Goal: Task Accomplishment & Management: Complete application form

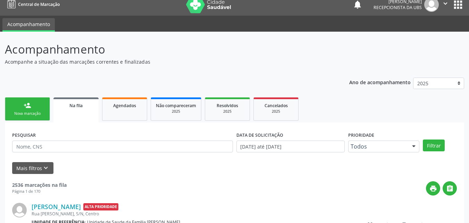
scroll to position [7, 0]
click at [13, 113] on div "Nova marcação" at bounding box center [27, 113] width 35 height 5
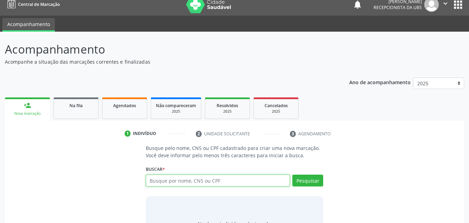
click at [192, 179] on input "text" at bounding box center [218, 180] width 145 height 12
type input "708209623750143"
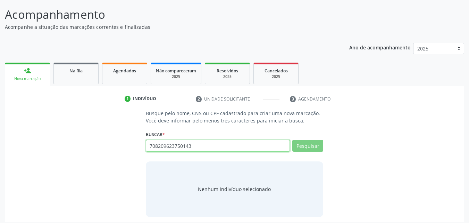
scroll to position [45, 0]
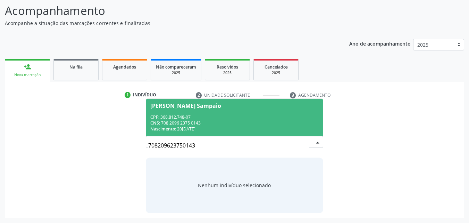
click at [196, 123] on div "CNS: 708 2096 2375 0143" at bounding box center [234, 123] width 169 height 6
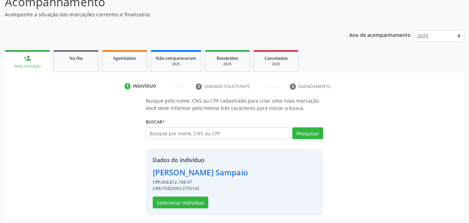
scroll to position [56, 0]
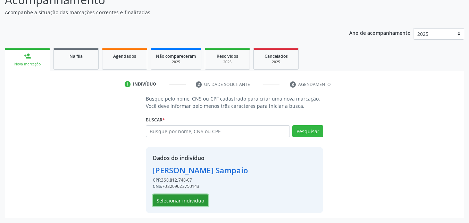
click at [177, 202] on button "Selecionar indivíduo" at bounding box center [181, 200] width 56 height 12
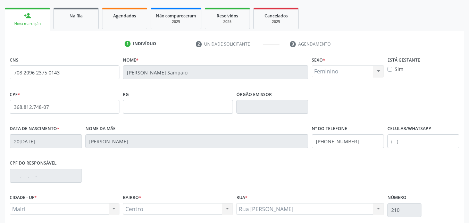
scroll to position [154, 0]
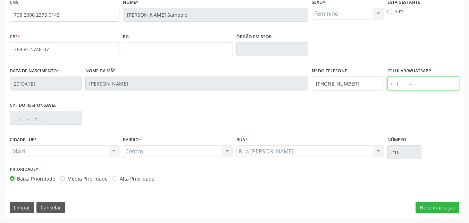
click at [397, 79] on input "text" at bounding box center [424, 83] width 72 height 14
type input "[PHONE_NUMBER]"
click at [127, 176] on label "Alta Prioridade" at bounding box center [137, 178] width 35 height 7
click at [117, 176] on input "Alta Prioridade" at bounding box center [115, 178] width 5 height 6
radio input "true"
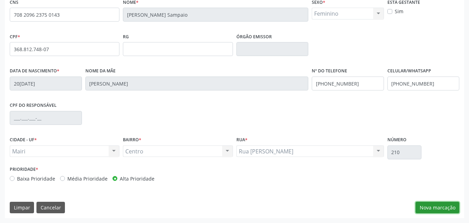
click at [437, 202] on button "Nova marcação" at bounding box center [438, 208] width 44 height 12
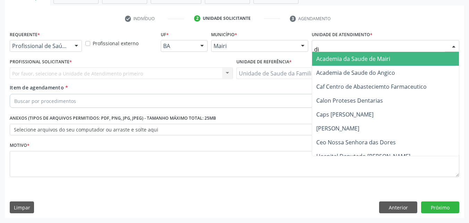
type input "dil"
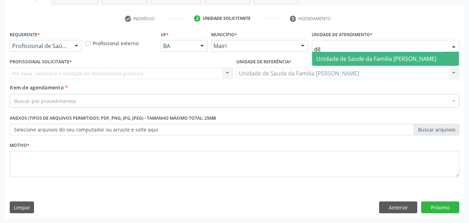
click at [371, 61] on span "Unidade de Saude da Familia [PERSON_NAME]" at bounding box center [377, 59] width 120 height 8
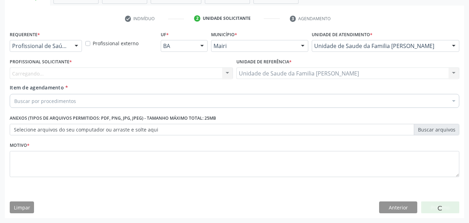
click at [63, 76] on div "Carregando... Nenhum resultado encontrado para: " " Não há nenhuma opção para s…" at bounding box center [121, 73] width 223 height 12
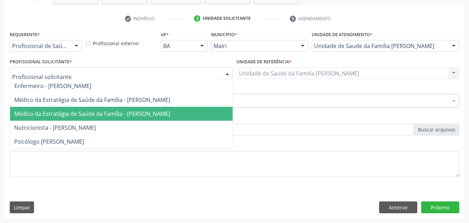
click at [79, 114] on span "Médico da Estratégia de Saúde da Família - [PERSON_NAME]" at bounding box center [92, 114] width 156 height 8
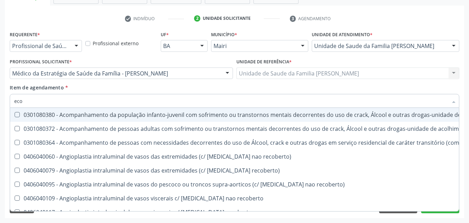
type input "ecoc"
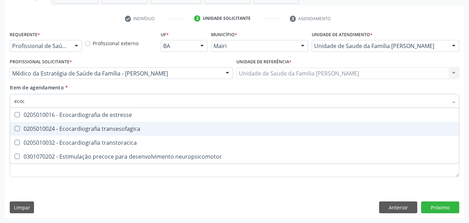
click at [77, 130] on div "0205010024 - Ecocardiografia transesofagica" at bounding box center [234, 129] width 441 height 6
checkbox transesofagica "true"
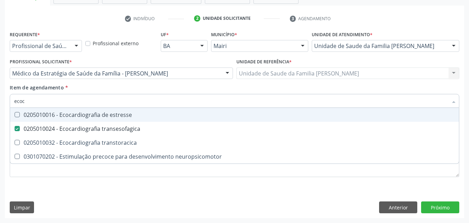
click at [130, 82] on div "Profissional Solicitante * Médico da Estratégia de Saúde da Família - [PERSON_N…" at bounding box center [121, 70] width 227 height 27
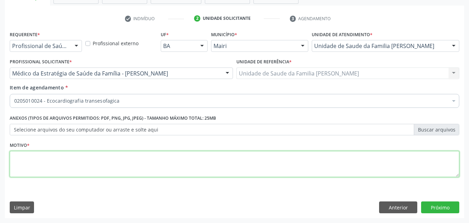
click at [53, 156] on textarea at bounding box center [235, 164] width 450 height 26
type textarea "pre operatorio"
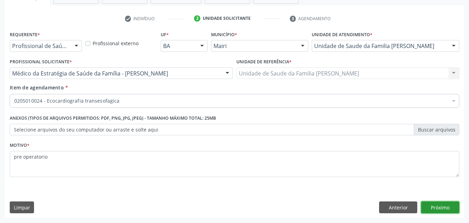
click at [435, 207] on button "Próximo" at bounding box center [440, 207] width 38 height 12
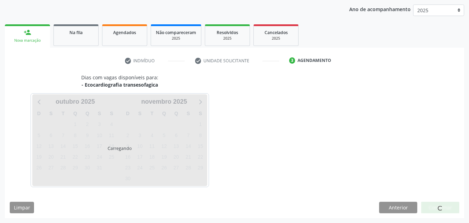
scroll to position [100, 0]
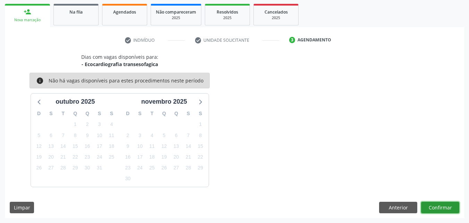
click at [439, 204] on button "Confirmar" at bounding box center [440, 208] width 38 height 12
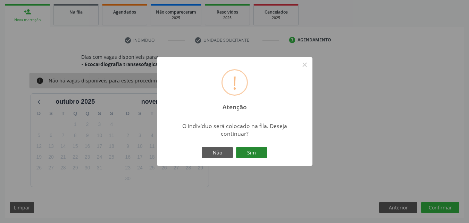
click at [260, 151] on button "Sim" at bounding box center [251, 153] width 31 height 12
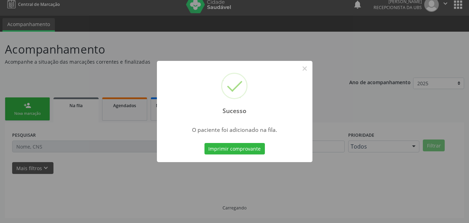
scroll to position [7, 0]
click at [305, 73] on button "×" at bounding box center [305, 69] width 12 height 12
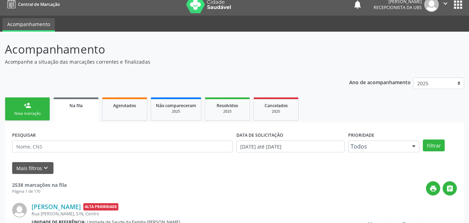
click at [43, 107] on link "person_add Nova marcação" at bounding box center [27, 108] width 45 height 23
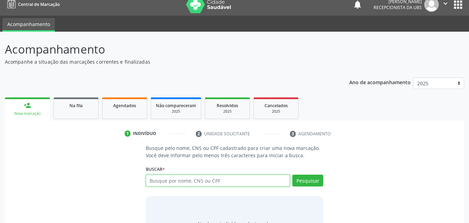
click at [173, 184] on input "text" at bounding box center [218, 180] width 145 height 12
type input "708209623750143"
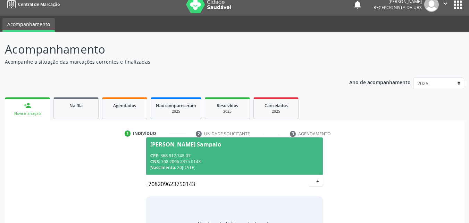
click at [215, 163] on div "CNS: 708 2096 2375 0143" at bounding box center [234, 161] width 169 height 6
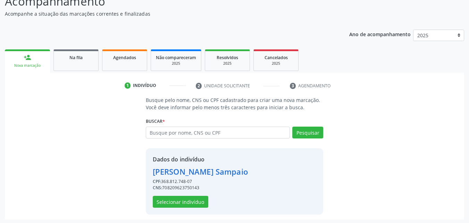
scroll to position [56, 0]
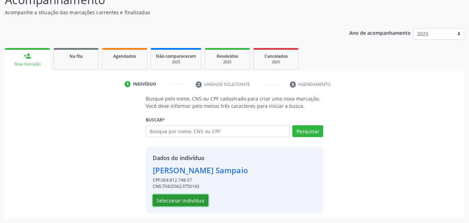
click at [190, 202] on button "Selecionar indivíduo" at bounding box center [181, 200] width 56 height 12
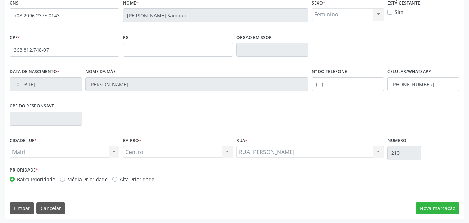
scroll to position [154, 0]
click at [139, 176] on label "Alta Prioridade" at bounding box center [137, 178] width 35 height 7
click at [117, 176] on input "Alta Prioridade" at bounding box center [115, 178] width 5 height 6
radio input "true"
click at [458, 207] on button "Nova marcação" at bounding box center [438, 208] width 44 height 12
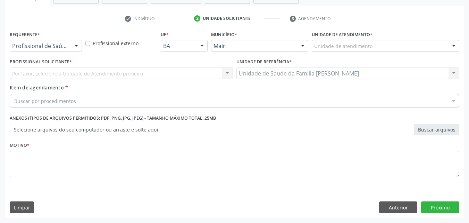
scroll to position [122, 0]
click at [336, 52] on div "Unidade de atendimento * Unidade de atendimento Academia da Saude de Mairi Acad…" at bounding box center [385, 42] width 151 height 27
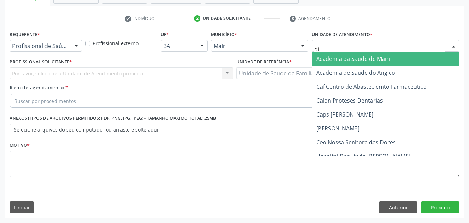
type input "dil"
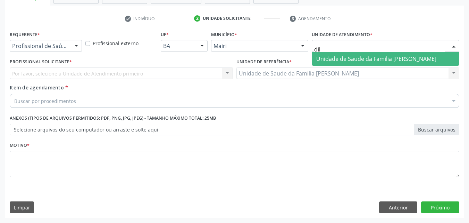
click at [338, 55] on span "Unidade de Saude da Familia [PERSON_NAME]" at bounding box center [377, 59] width 120 height 8
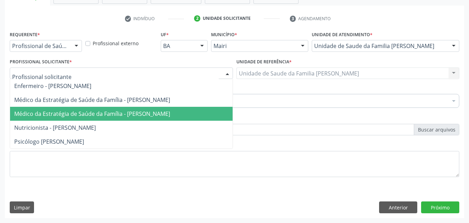
click at [71, 110] on span "Médico da Estratégia de Saúde da Família - [PERSON_NAME]" at bounding box center [92, 114] width 156 height 8
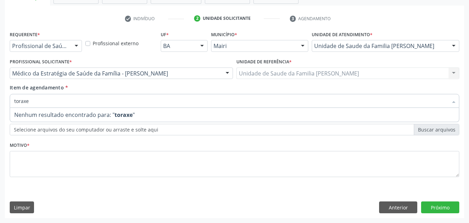
type input "torax"
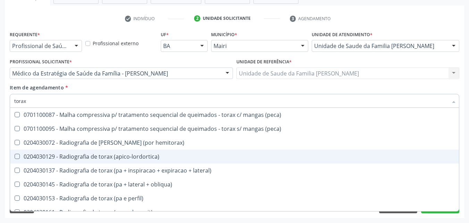
scroll to position [35, 0]
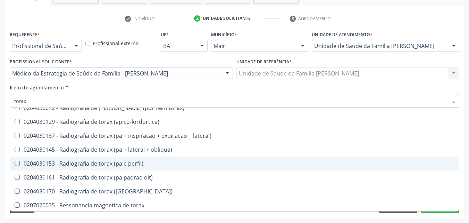
click at [150, 162] on div "0204030153 - Radiografia de torax (pa e perfil)" at bounding box center [234, 164] width 441 height 6
checkbox perfil\) "true"
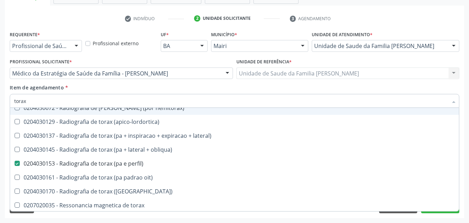
click at [167, 85] on div "Item de agendamento * torax Desfazer seleção 0701100087 - Malha compressiva p/ …" at bounding box center [235, 95] width 450 height 22
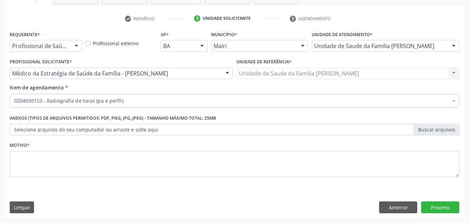
scroll to position [0, 0]
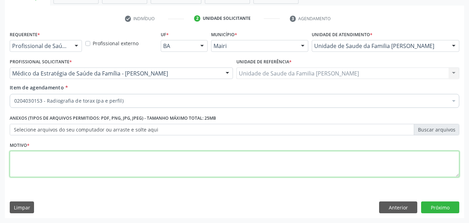
click at [62, 163] on textarea at bounding box center [235, 164] width 450 height 26
type textarea "p"
type textarea "PRÉ OPERATÓRIO"
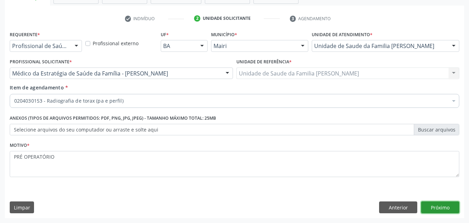
click at [425, 207] on button "Próximo" at bounding box center [440, 207] width 38 height 12
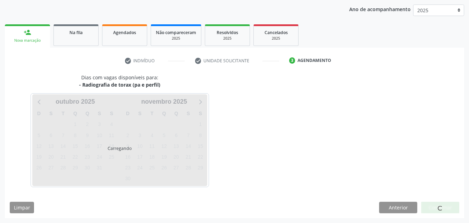
scroll to position [100, 0]
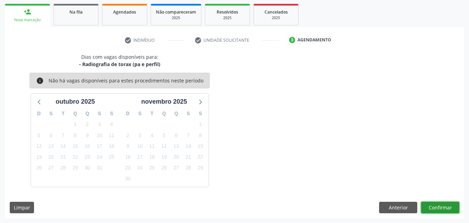
click at [426, 208] on button "Confirmar" at bounding box center [440, 208] width 38 height 12
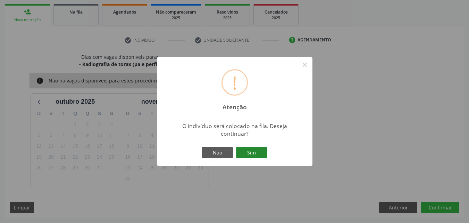
click at [260, 151] on button "Sim" at bounding box center [251, 153] width 31 height 12
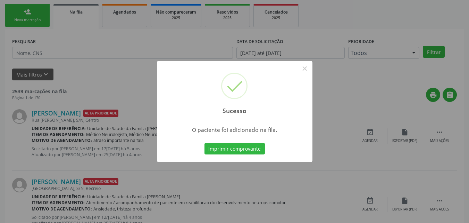
scroll to position [7, 0]
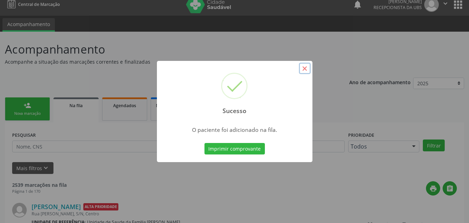
click at [303, 69] on button "×" at bounding box center [305, 69] width 12 height 12
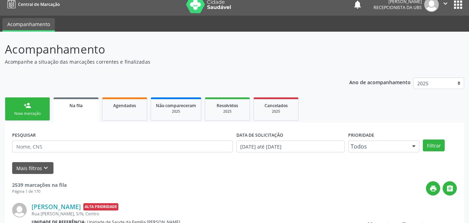
click at [33, 107] on link "person_add Nova marcação" at bounding box center [27, 108] width 45 height 23
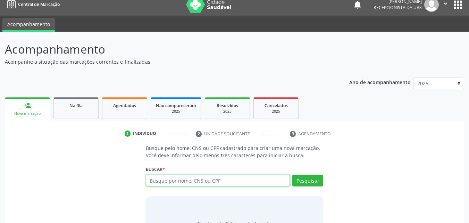
click at [179, 184] on input "text" at bounding box center [218, 180] width 145 height 12
type input "708209623750143"
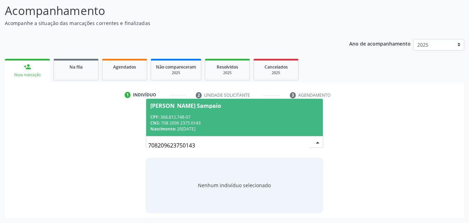
click at [197, 115] on div "CPF: 368.812.748-07" at bounding box center [234, 117] width 169 height 6
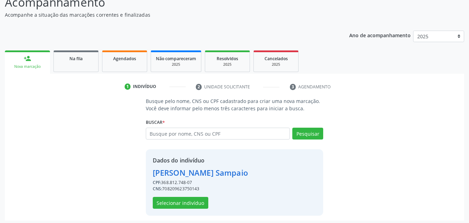
scroll to position [56, 0]
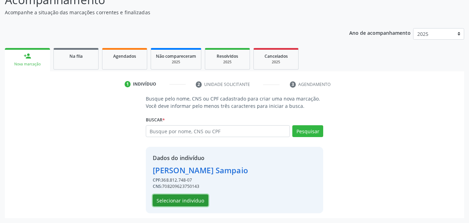
click at [186, 205] on button "Selecionar indivíduo" at bounding box center [181, 200] width 56 height 12
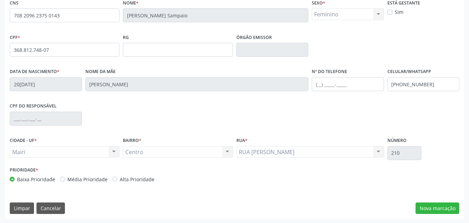
scroll to position [154, 0]
click at [118, 182] on div "Prioridade * Baixa Prioridade Média Prioridade Alta Prioridade" at bounding box center [121, 175] width 227 height 23
click at [152, 181] on div "Baixa Prioridade Média Prioridade Alta Prioridade" at bounding box center [121, 178] width 223 height 7
click at [141, 179] on label "Alta Prioridade" at bounding box center [137, 178] width 35 height 7
click at [117, 179] on input "Alta Prioridade" at bounding box center [115, 178] width 5 height 6
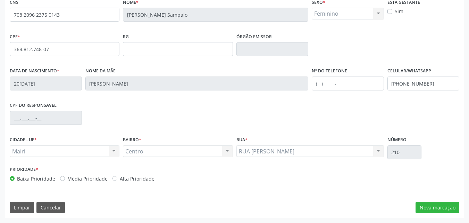
radio input "true"
click at [419, 205] on button "Nova marcação" at bounding box center [438, 208] width 44 height 12
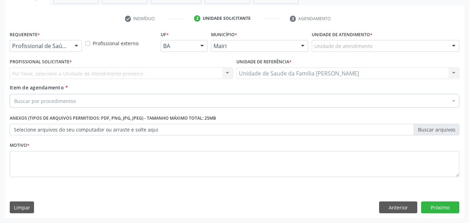
scroll to position [122, 0]
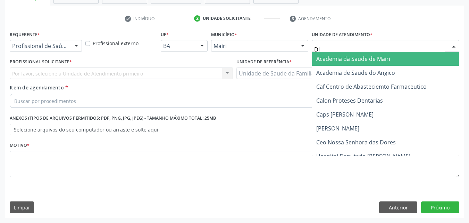
type input "DIL"
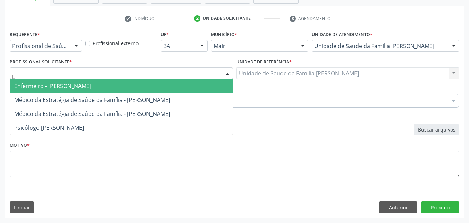
type input "ED"
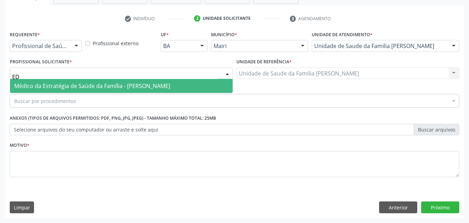
click at [46, 89] on span "Médico da Estratégia de Saúde da Família - [PERSON_NAME]" at bounding box center [92, 86] width 156 height 8
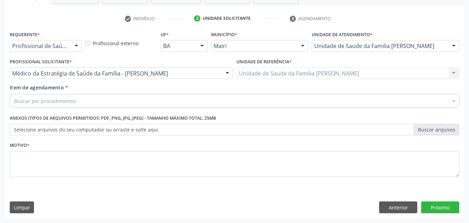
click at [46, 96] on div "Buscar por procedimentos" at bounding box center [235, 101] width 450 height 14
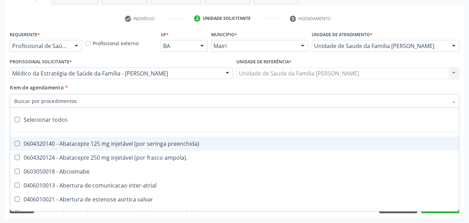
click at [48, 101] on input "Item de agendamento *" at bounding box center [231, 101] width 434 height 14
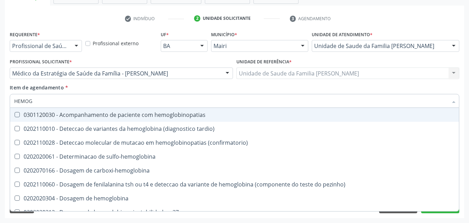
type input "HEMOGR"
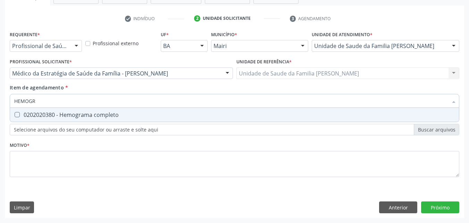
click at [51, 112] on div "0202020380 - Hemograma completo" at bounding box center [234, 115] width 441 height 6
checkbox completo "true"
type input "HEMOG"
checkbox completo "false"
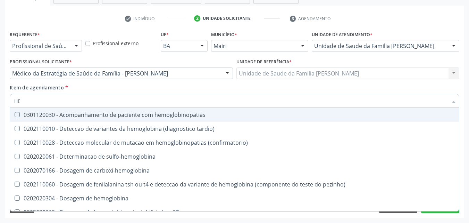
type input "H"
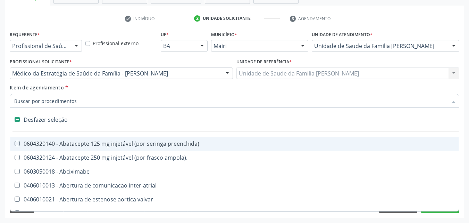
checkbox capsula\) "false"
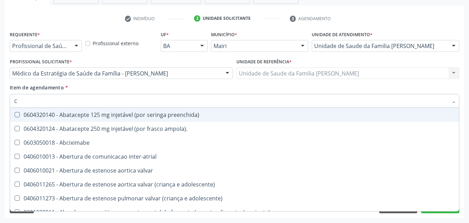
type input "CO"
checkbox osseo "true"
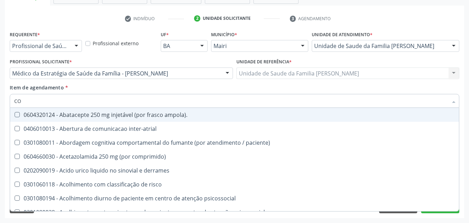
type input "C"
checkbox completo "false"
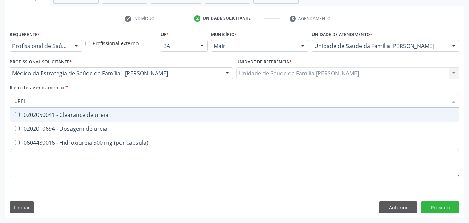
type input "UREIA"
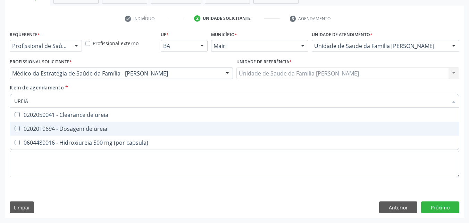
click at [57, 128] on div "0202010694 - Dosagem de ureia" at bounding box center [234, 129] width 441 height 6
checkbox ureia "true"
type input "U"
checkbox ureia "false"
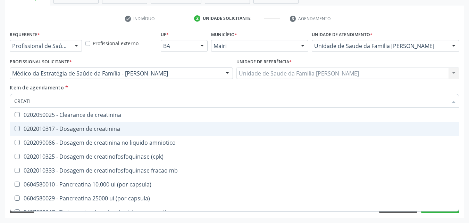
type input "CREATIN"
click at [57, 128] on div "0202010317 - Dosagem de creatinina" at bounding box center [234, 129] width 441 height 6
checkbox creatinina "true"
type input "C"
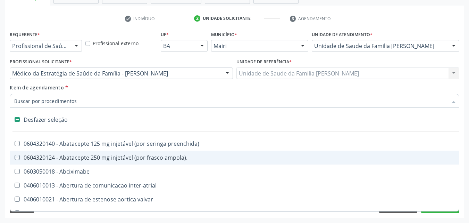
checkbox ampola\)\ "false"
checkbox Abciximabe "false"
checkbox valvar "false"
type input "G"
checkbox hospitais "true"
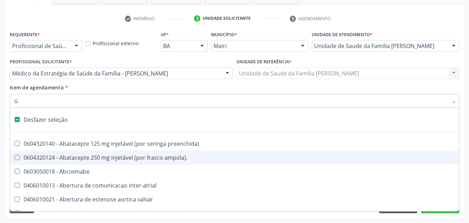
checkbox 67 "true"
checkbox adolescente\) "true"
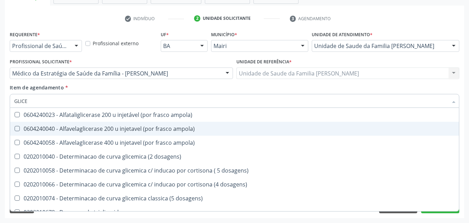
type input "GLICEM"
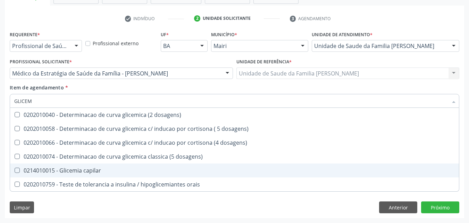
click at [88, 172] on div "0214010015 - Glicemia capilar" at bounding box center [234, 170] width 441 height 6
checkbox capilar "true"
type input "GLICE"
checkbox capilar "false"
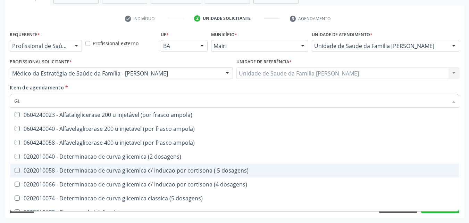
type input "G"
checkbox capilar "false"
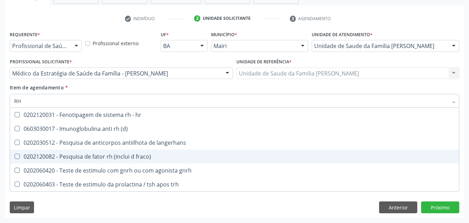
type input "R"
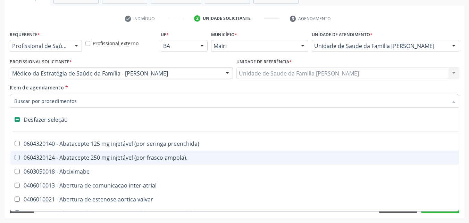
type input "F"
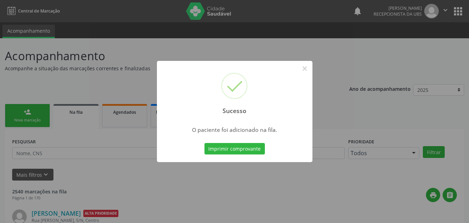
scroll to position [7, 0]
